Goal: Task Accomplishment & Management: Complete application form

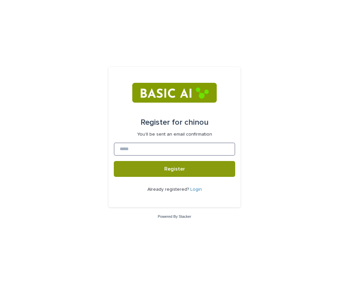
click at [128, 151] on input at bounding box center [175, 149] width 122 height 13
type input "*"
type input "**********"
click at [114, 161] on button "Register" at bounding box center [175, 169] width 122 height 16
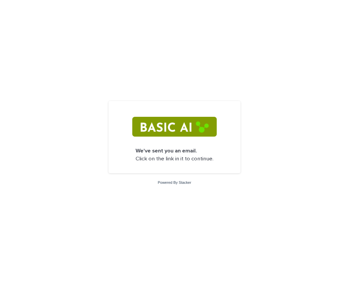
drag, startPoint x: 256, startPoint y: 2, endPoint x: 266, endPoint y: -8, distance: 13.5
click at [266, 0] on html "We've sent you an email. Click on the link in it to continue. Powered By Stacker" at bounding box center [174, 146] width 349 height 293
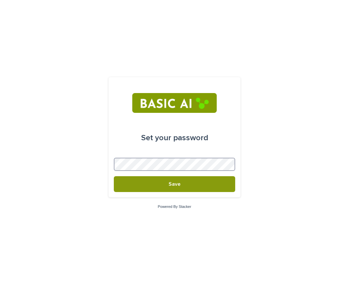
click at [114, 176] on button "Save" at bounding box center [175, 184] width 122 height 16
